Goal: Transaction & Acquisition: Subscribe to service/newsletter

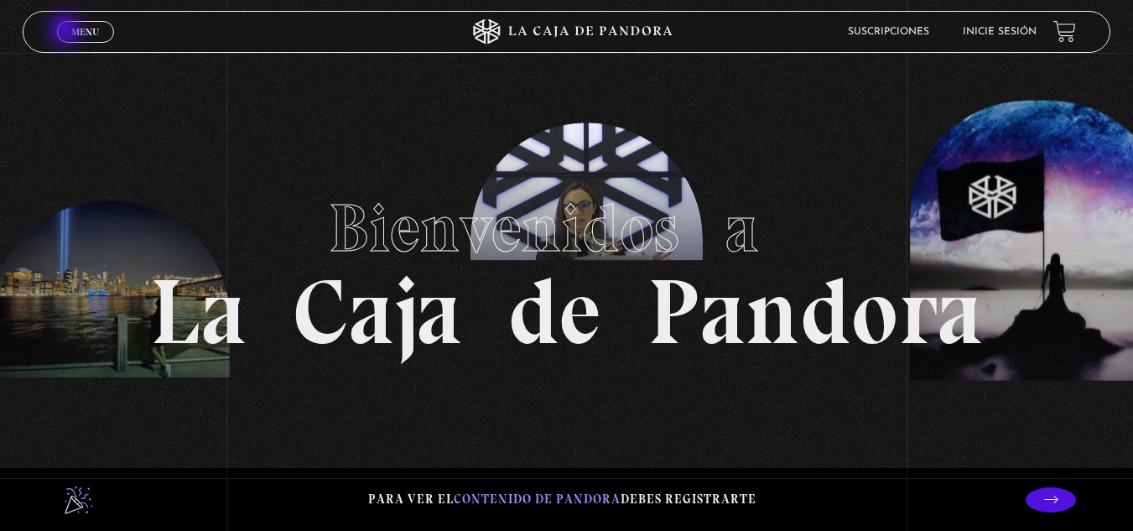
click at [67, 32] on link "Menu Cerrar" at bounding box center [85, 32] width 57 height 22
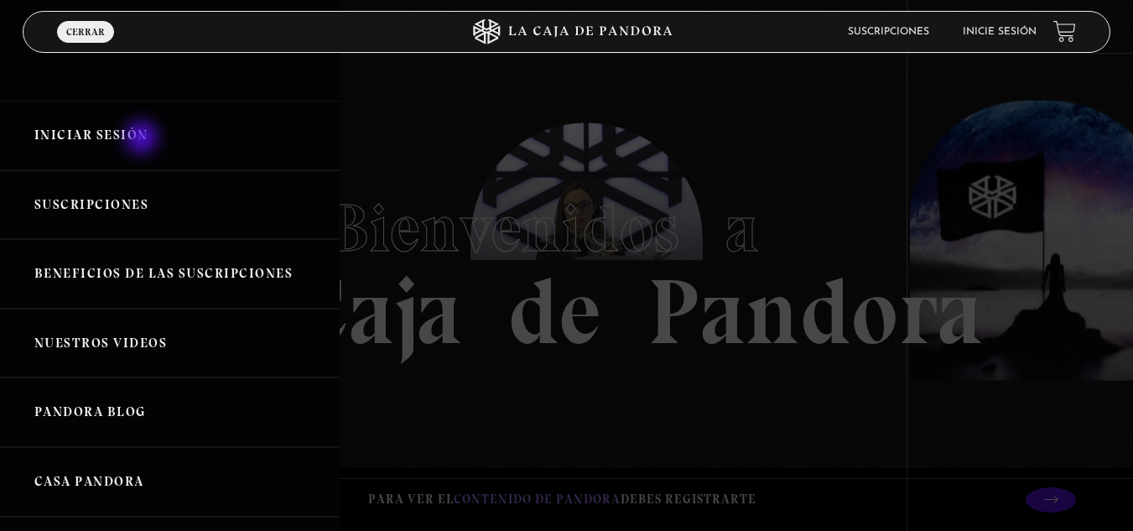
click at [143, 139] on link "Iniciar Sesión" at bounding box center [170, 136] width 340 height 70
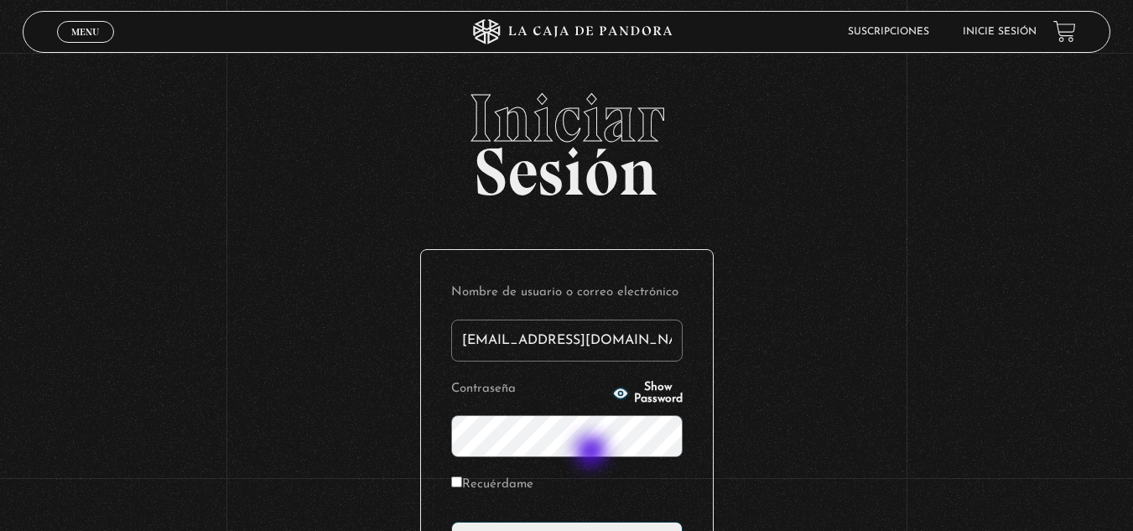
type input "mariivr92@outlook.es"
click at [466, 488] on label "Recuérdame" at bounding box center [492, 485] width 82 height 26
click at [462, 487] on input "Recuérdame" at bounding box center [456, 481] width 11 height 11
checkbox input "true"
click at [612, 397] on icon "button" at bounding box center [619, 392] width 15 height 11
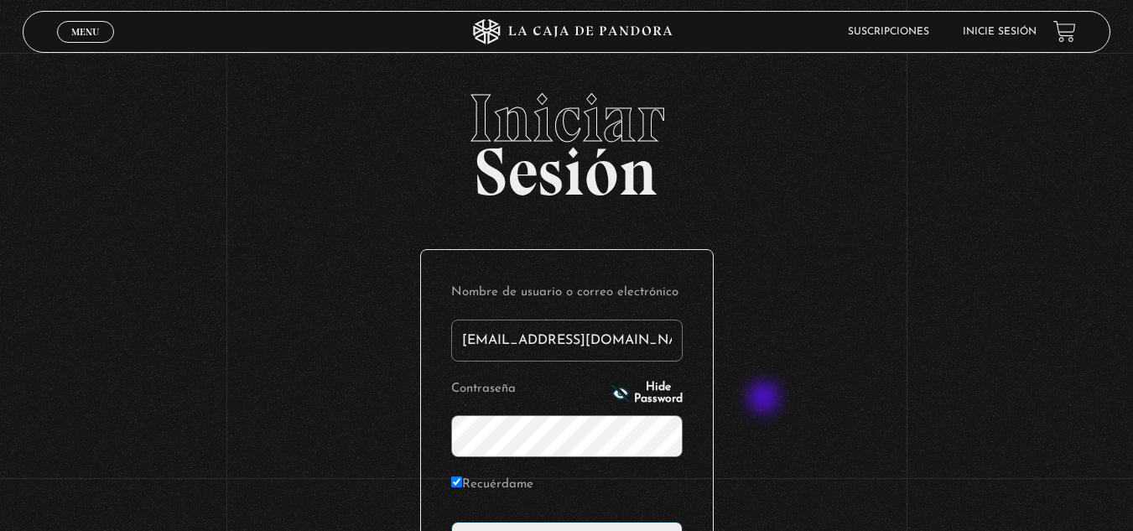
click at [766, 399] on div "Iniciar Sesión Nombre de usuario o correo electrónico mariivr92@outlook.es Cont…" at bounding box center [566, 406] width 1133 height 642
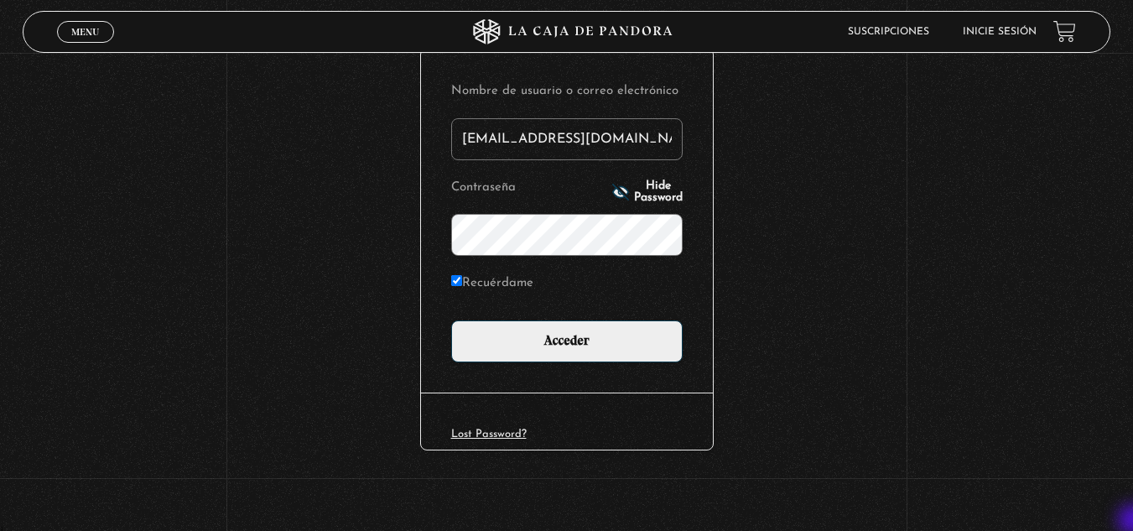
scroll to position [205, 0]
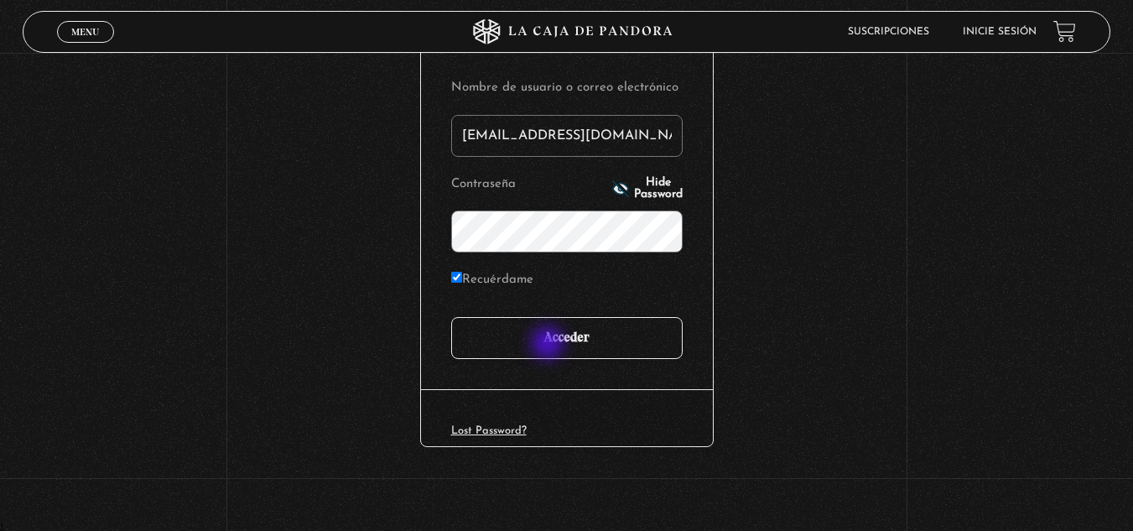
click at [549, 345] on input "Acceder" at bounding box center [566, 338] width 231 height 42
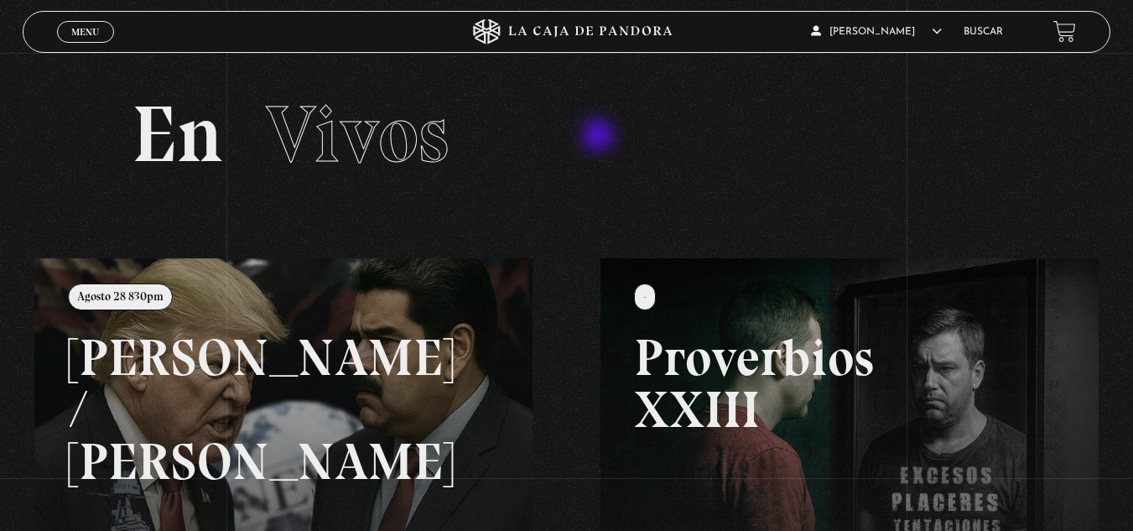
click at [600, 137] on h2 "En Vivos" at bounding box center [567, 135] width 870 height 80
click at [81, 36] on span "Menu" at bounding box center [85, 32] width 28 height 10
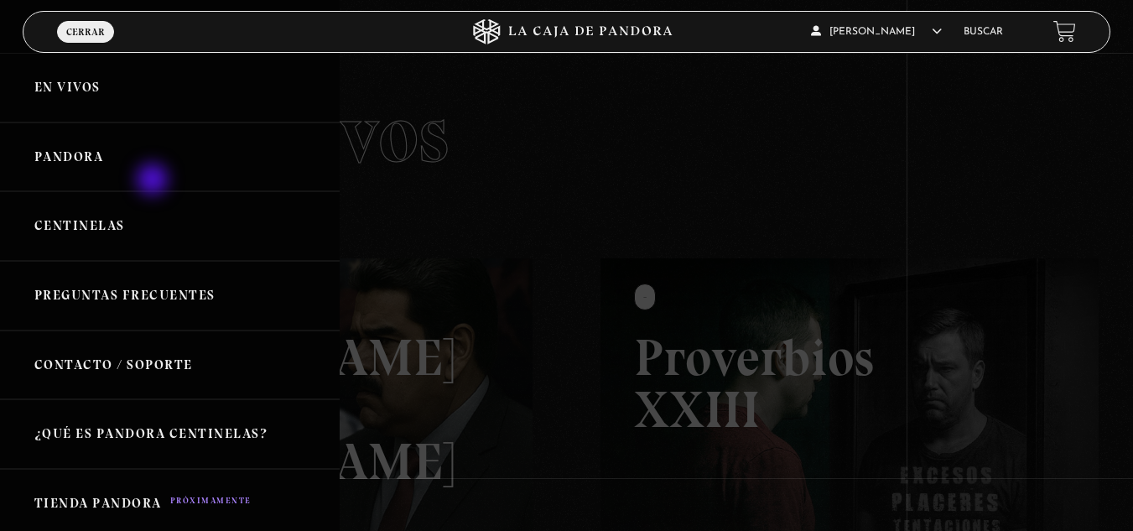
click at [154, 181] on link "Pandora" at bounding box center [170, 157] width 340 height 70
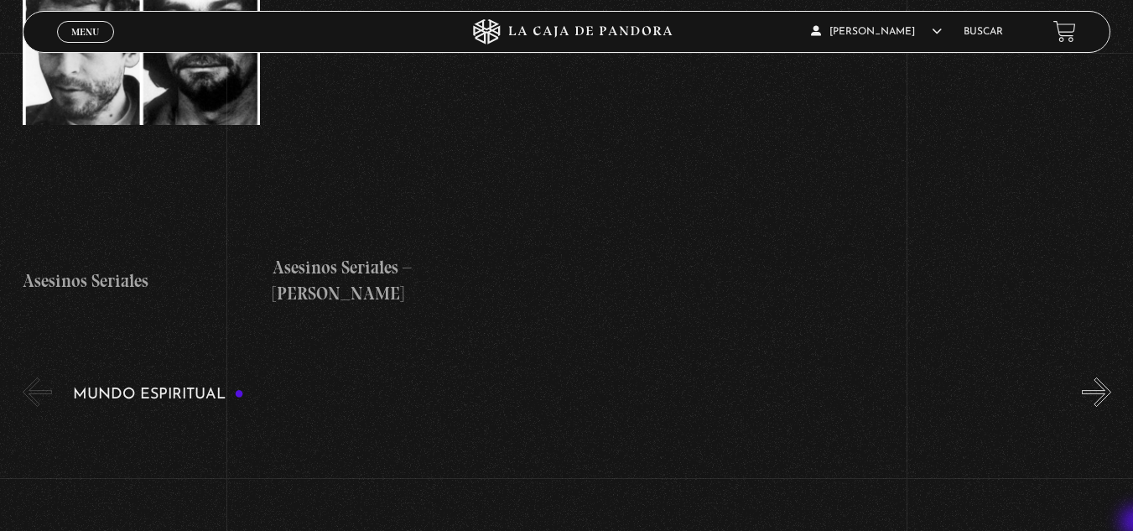
scroll to position [5770, 0]
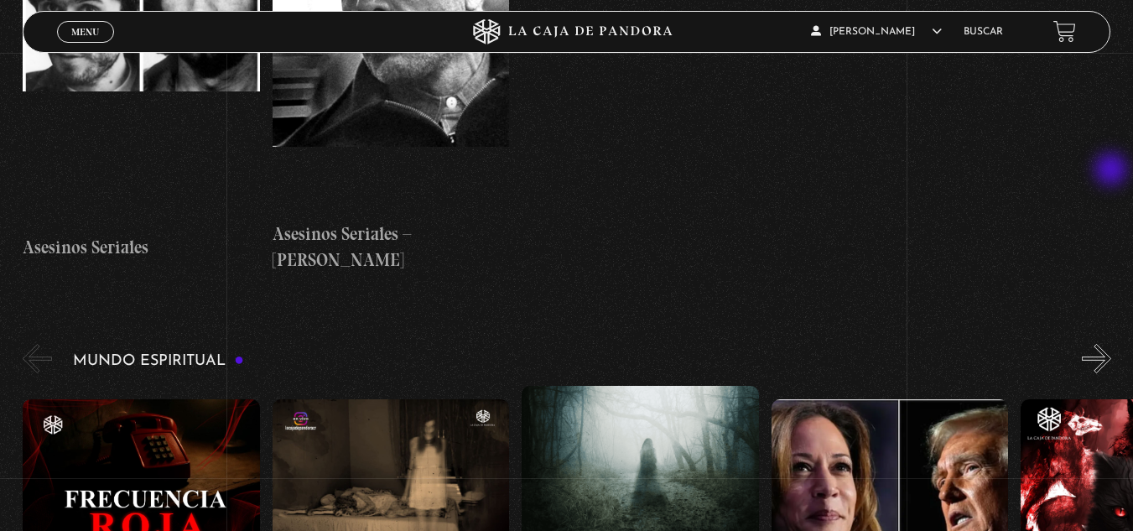
click at [1111, 344] on button "»" at bounding box center [1096, 358] width 29 height 29
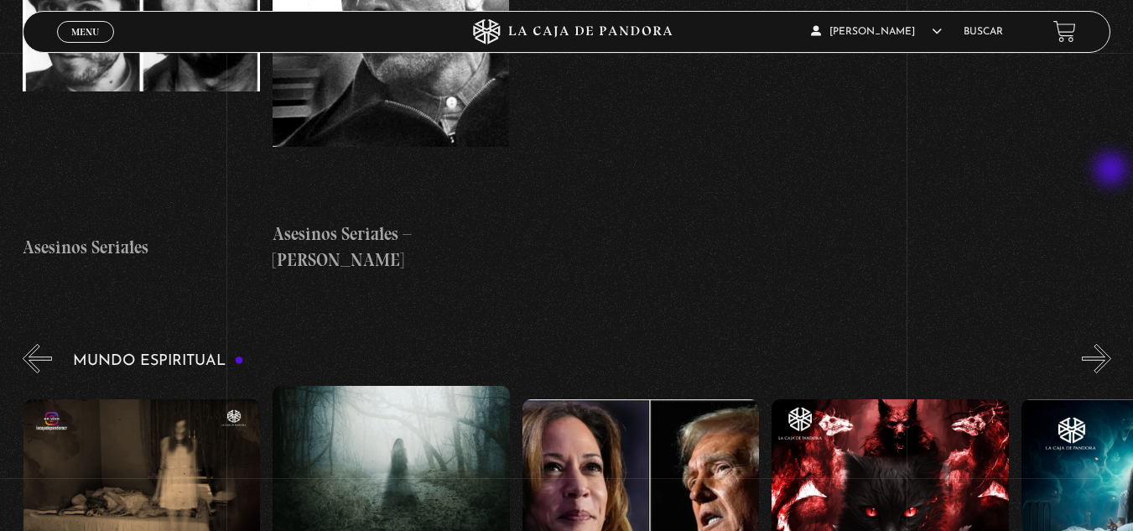
click at [1111, 344] on button "»" at bounding box center [1096, 358] width 29 height 29
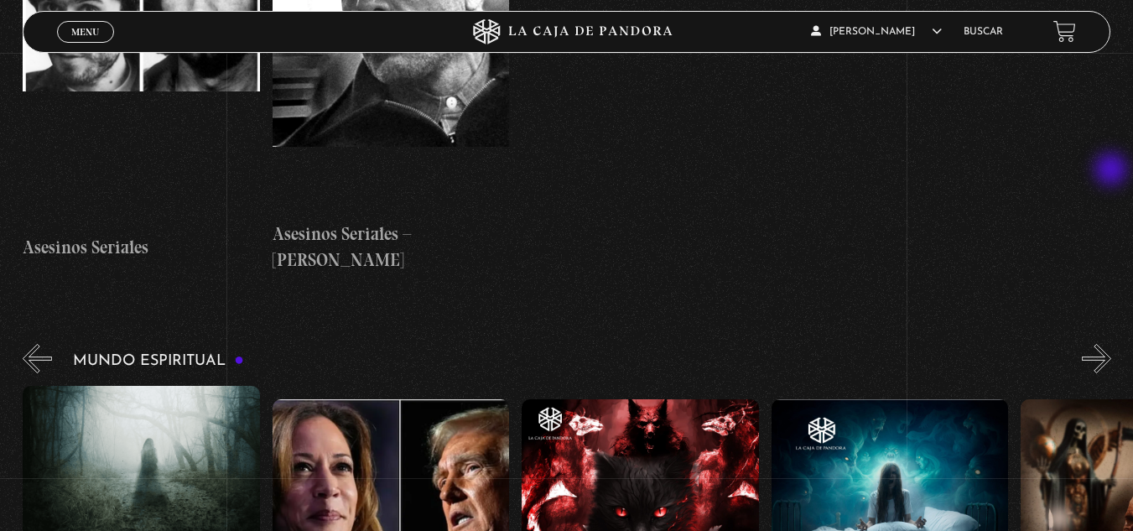
click at [1111, 344] on button "»" at bounding box center [1096, 358] width 29 height 29
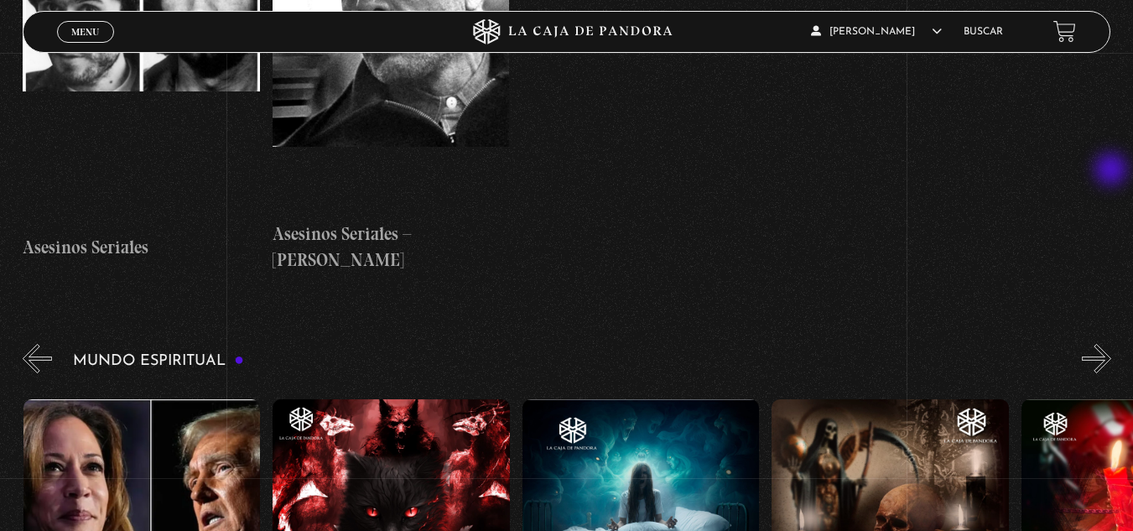
scroll to position [0, 749]
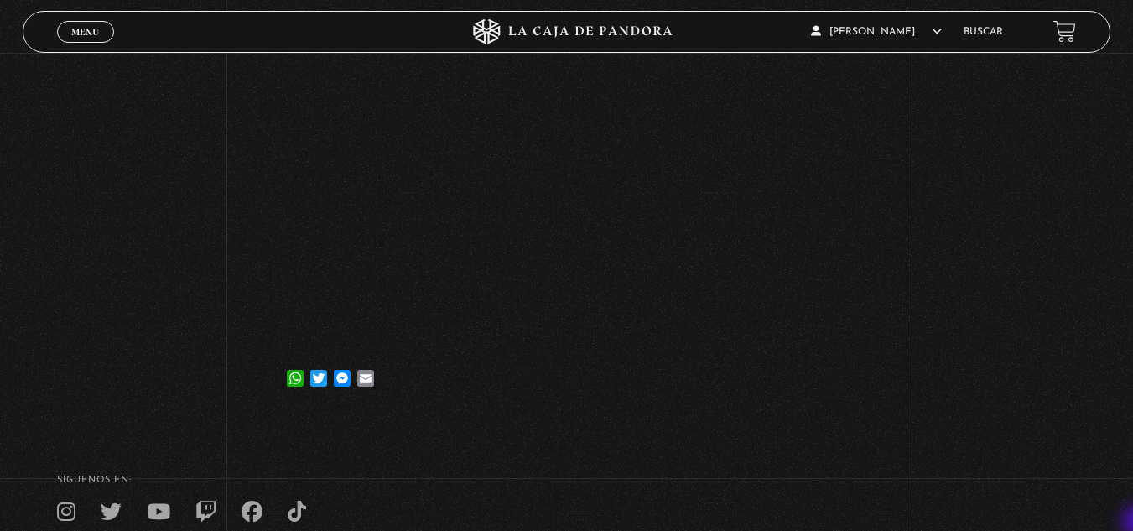
scroll to position [335, 0]
